Goal: Task Accomplishment & Management: Manage account settings

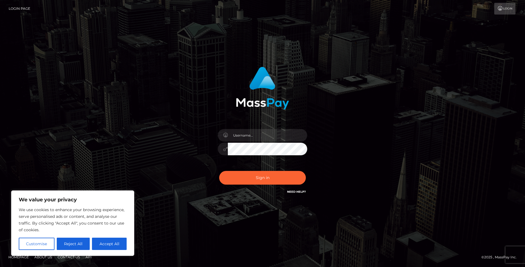
click at [254, 136] on input "text" at bounding box center [267, 135] width 79 height 13
click at [271, 136] on input "text" at bounding box center [267, 135] width 79 height 13
drag, startPoint x: 328, startPoint y: 106, endPoint x: 288, endPoint y: 115, distance: 40.7
click at [328, 106] on div at bounding box center [262, 86] width 147 height 47
click at [104, 246] on button "Accept All" at bounding box center [109, 244] width 35 height 12
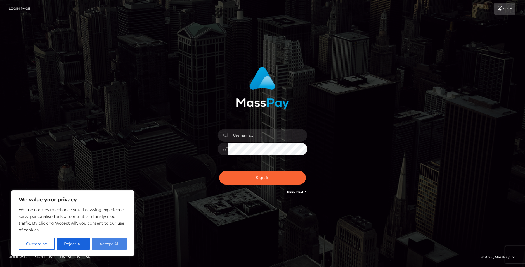
checkbox input "true"
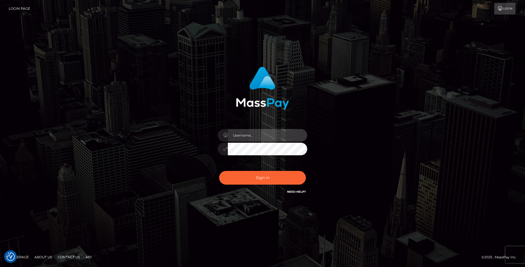
click at [248, 130] on input "text" at bounding box center [267, 135] width 79 height 13
click at [261, 135] on input "text" at bounding box center [267, 135] width 79 height 13
click at [261, 133] on input "text" at bounding box center [267, 135] width 79 height 13
type input "1993-09-22"
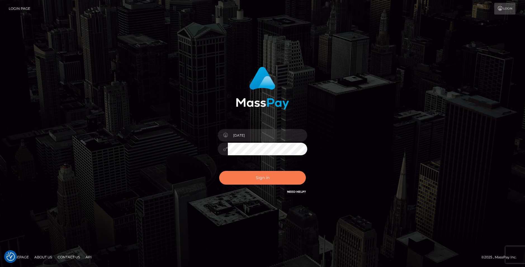
click at [279, 176] on button "Sign in" at bounding box center [262, 178] width 87 height 14
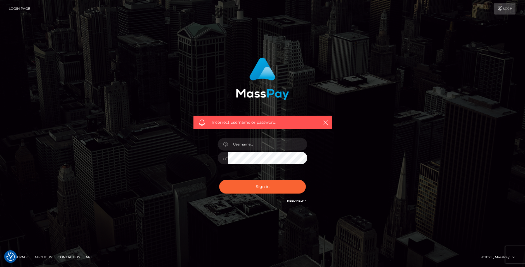
click at [261, 137] on div at bounding box center [262, 155] width 98 height 43
click at [262, 143] on input "text" at bounding box center [267, 144] width 79 height 13
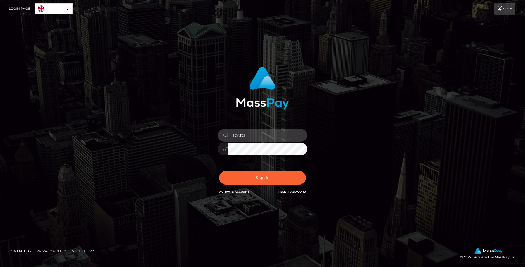
drag, startPoint x: 264, startPoint y: 132, endPoint x: 230, endPoint y: 121, distance: 35.5
click at [213, 125] on div "1993-09-22" at bounding box center [262, 146] width 98 height 43
type input "d"
type input "tautassietiger@gmail.com"
click at [197, 139] on div "In order to protect your account, we're utilizing the help of a captcha service…" at bounding box center [262, 131] width 147 height 137
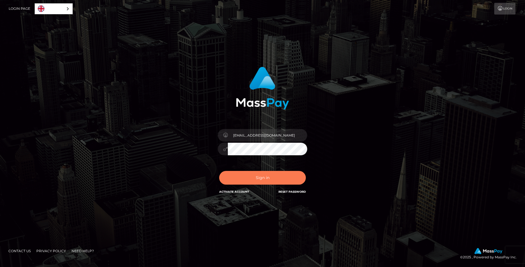
click at [250, 180] on button "Sign in" at bounding box center [262, 178] width 87 height 14
